Goal: Information Seeking & Learning: Learn about a topic

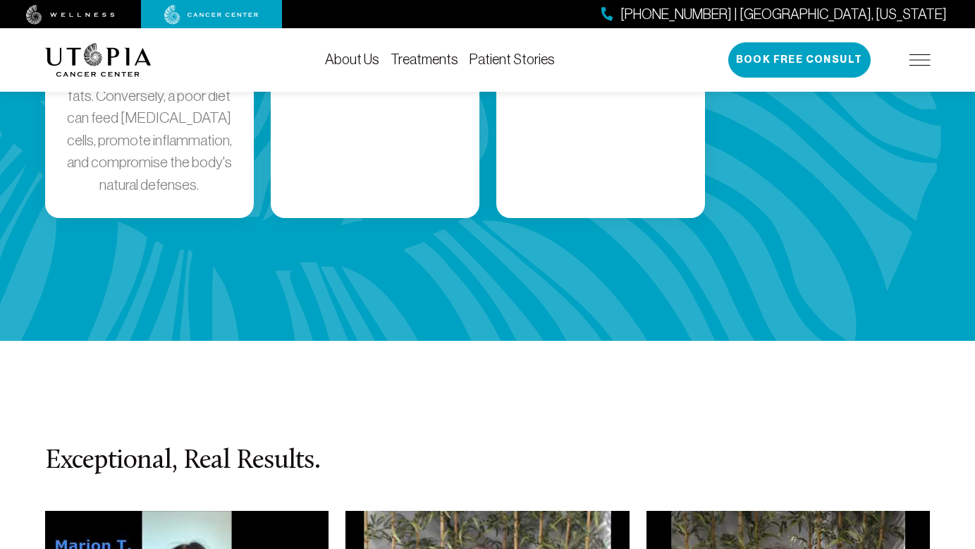
scroll to position [3041, 0]
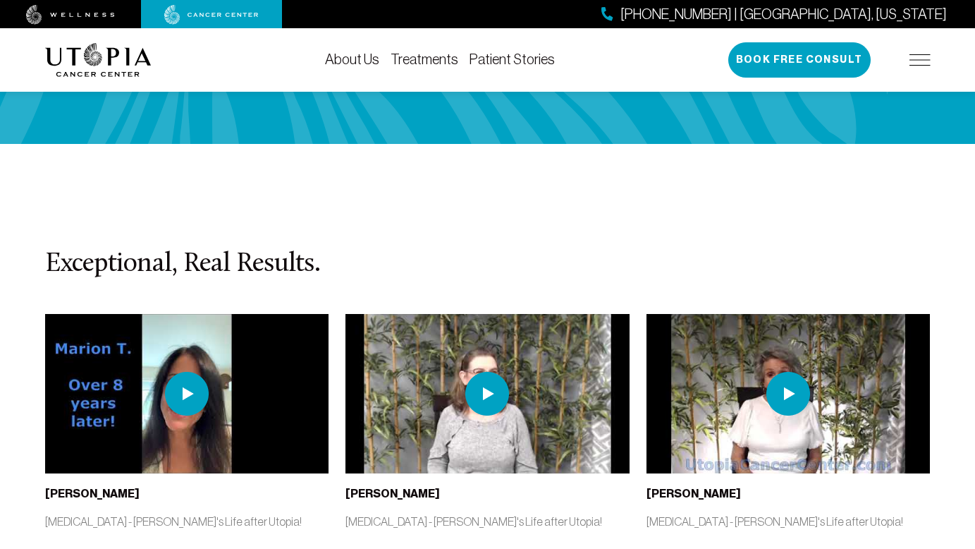
click at [379, 61] on link "About Us" at bounding box center [352, 59] width 54 height 16
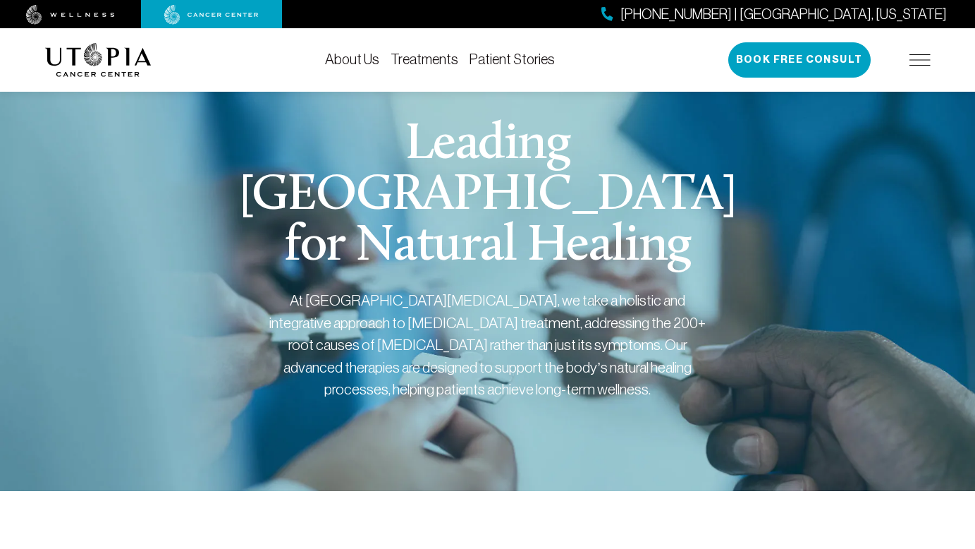
click at [565, 310] on div "At [GEOGRAPHIC_DATA][MEDICAL_DATA], we take a holistic and integrative approach…" at bounding box center [487, 344] width 437 height 111
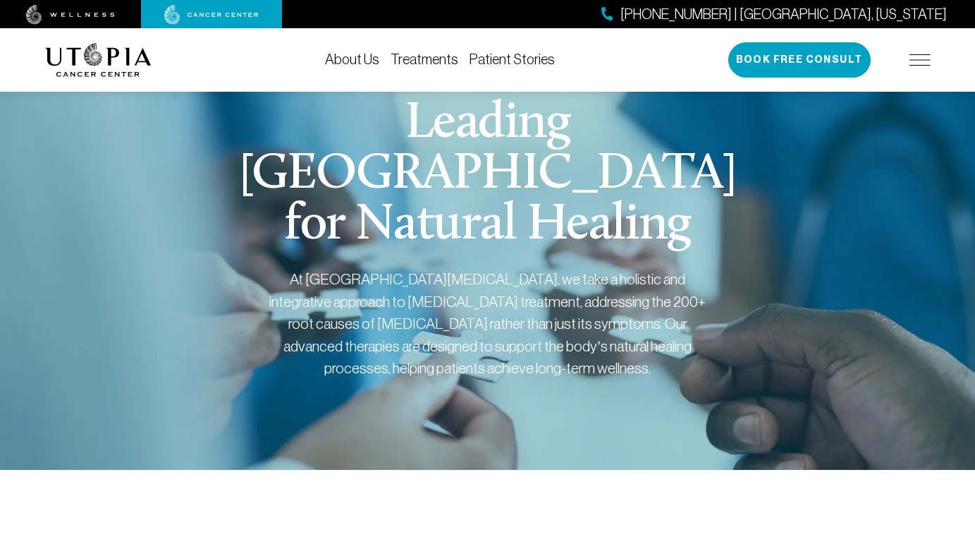
click at [938, 59] on div "About Us Treatments Patient Stories [PHONE_NUMBER] | [GEOGRAPHIC_DATA], [US_STA…" at bounding box center [488, 59] width 903 height 63
click at [927, 63] on img at bounding box center [920, 59] width 21 height 11
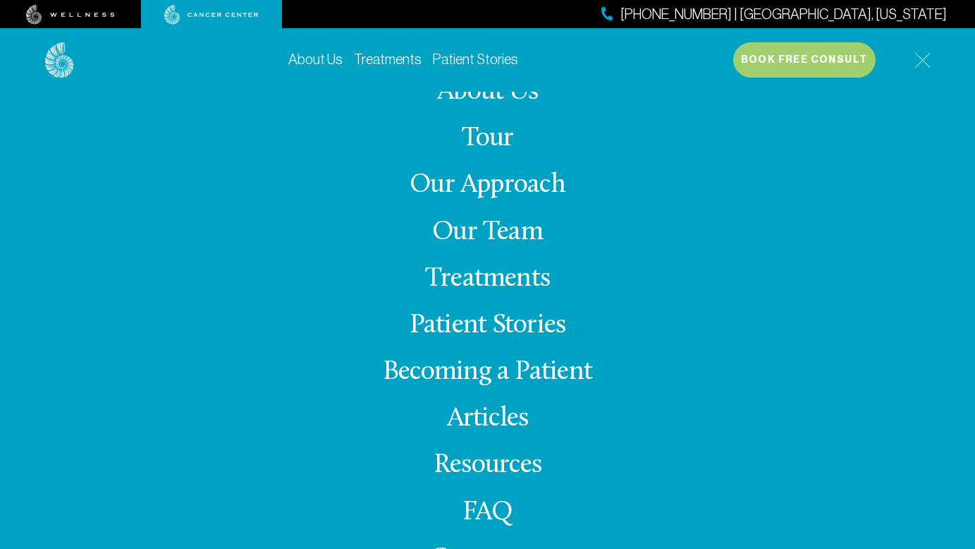
scroll to position [-13, 0]
click at [449, 236] on link "Our Team" at bounding box center [487, 233] width 111 height 28
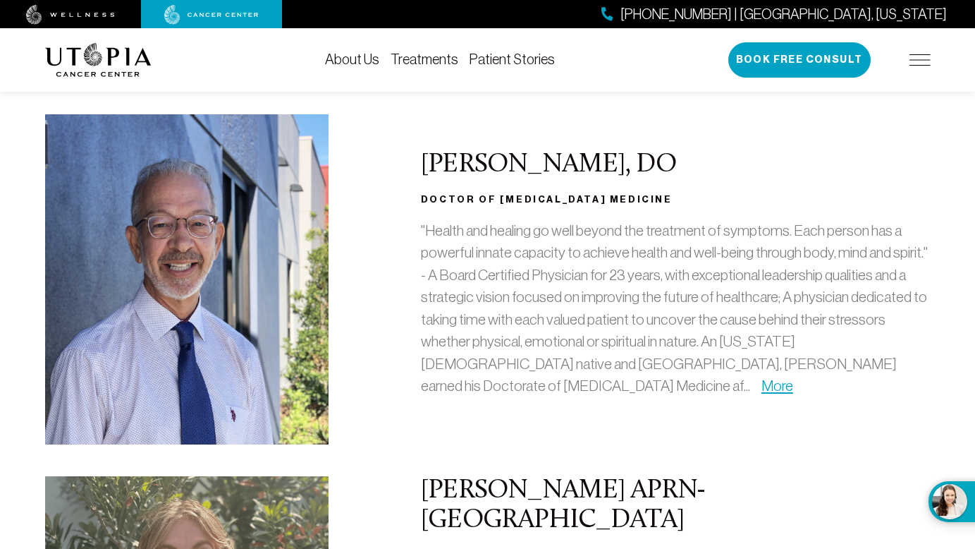
scroll to position [190, 0]
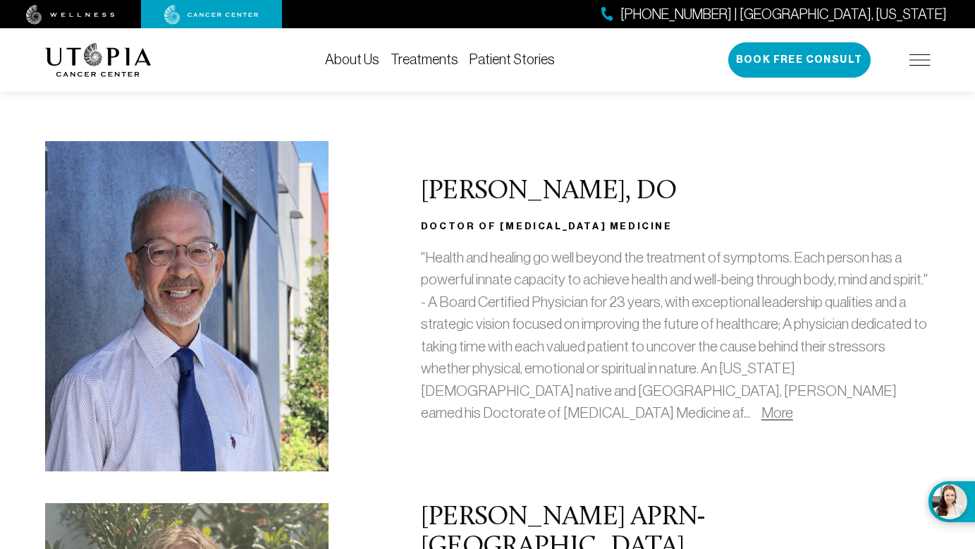
click at [762, 415] on link "More" at bounding box center [778, 412] width 32 height 16
